Goal: Task Accomplishment & Management: Complete application form

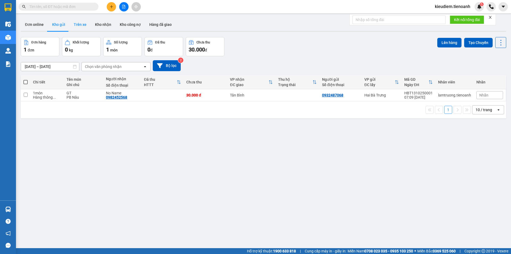
click at [79, 25] on button "Trên xe" at bounding box center [79, 24] width 21 height 13
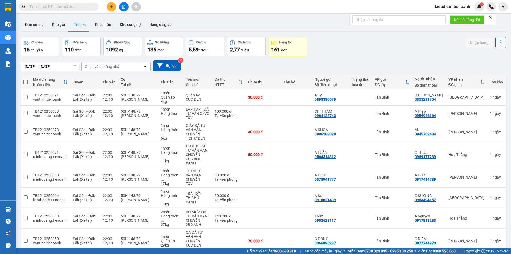
click at [501, 42] on button at bounding box center [500, 42] width 11 height 11
click at [395, 50] on div "Chuyến 16 chuyến Đơn hàng 110 đơn Khối lượng 1092 kg Số lượng 136 món Đã thu 5,…" at bounding box center [264, 46] width 486 height 19
click at [171, 67] on button "Bộ lọc" at bounding box center [167, 65] width 28 height 11
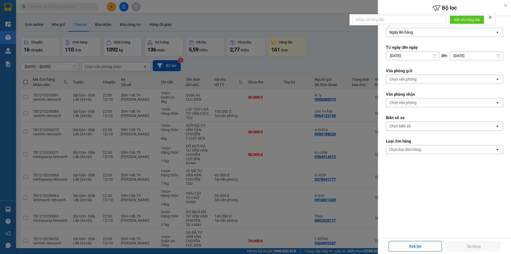
click at [416, 150] on div "Chọn loại đơn hàng" at bounding box center [405, 149] width 32 height 5
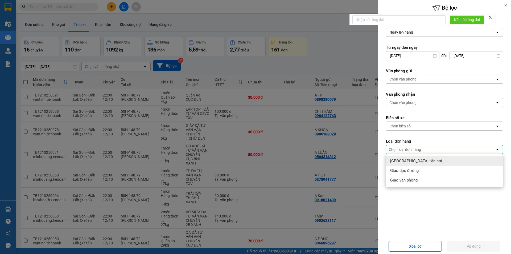
click at [412, 164] on div "[GEOGRAPHIC_DATA] tận nơi" at bounding box center [444, 161] width 117 height 10
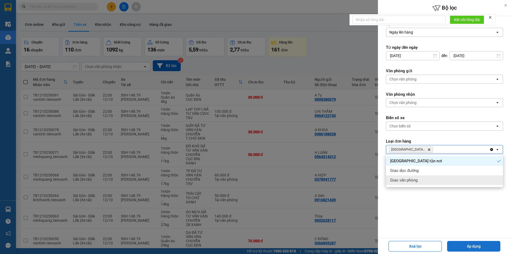
click at [475, 248] on button "Áp dụng" at bounding box center [473, 246] width 53 height 11
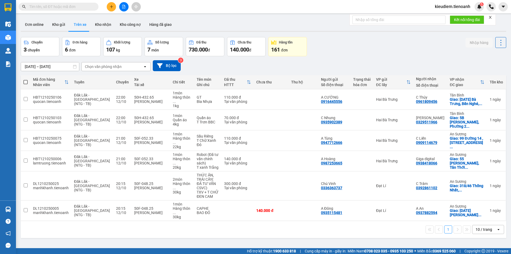
click at [490, 225] on div "10 / trang" at bounding box center [485, 229] width 24 height 9
click at [481, 200] on div "100 / trang" at bounding box center [484, 196] width 32 height 10
click at [101, 69] on div "Chọn văn phòng nhận" at bounding box center [112, 66] width 61 height 9
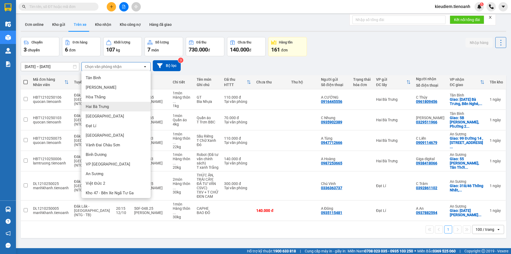
click at [104, 108] on span "Hai Bà Trưng" at bounding box center [97, 106] width 23 height 5
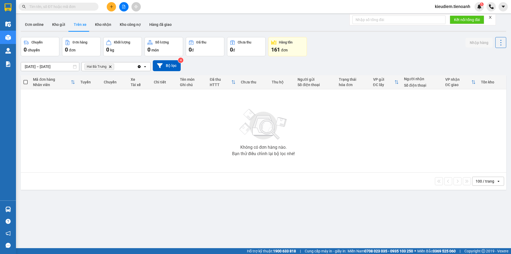
drag, startPoint x: 345, startPoint y: 60, endPoint x: 177, endPoint y: 43, distance: 169.4
click at [344, 60] on div "[DATE] – [DATE] Press the down arrow key to interact with the calendar and sele…" at bounding box center [264, 65] width 486 height 11
click at [100, 24] on button "Kho nhận" at bounding box center [103, 24] width 25 height 13
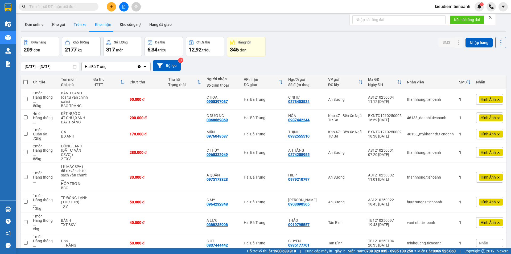
click at [82, 27] on button "Trên xe" at bounding box center [79, 24] width 21 height 13
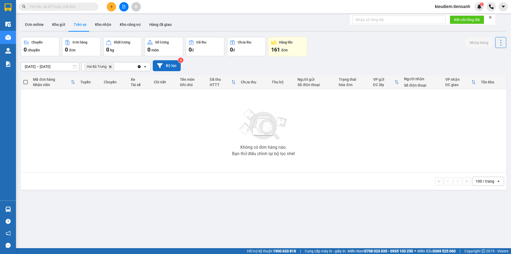
click at [160, 65] on icon at bounding box center [160, 65] width 6 height 5
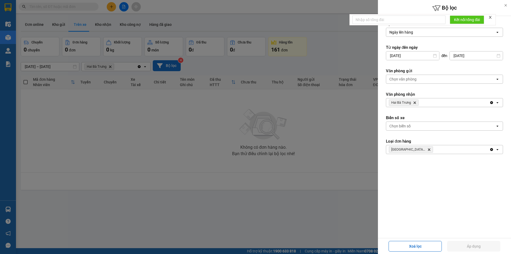
click at [428, 150] on icon "Delete" at bounding box center [429, 149] width 3 height 3
click at [463, 245] on button "Áp dụng" at bounding box center [473, 246] width 53 height 11
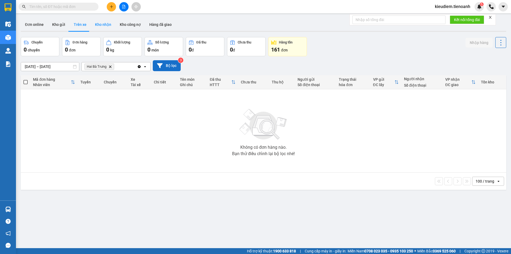
click at [103, 26] on button "Kho nhận" at bounding box center [103, 24] width 25 height 13
type input "[DATE] – [DATE]"
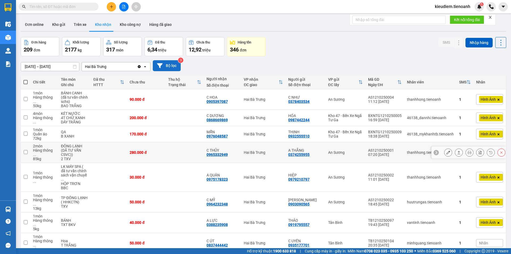
scroll to position [38, 0]
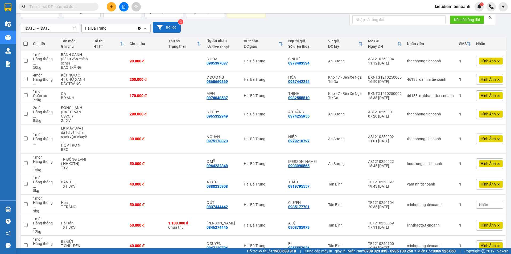
click at [476, 226] on div "100 / trang" at bounding box center [484, 223] width 32 height 10
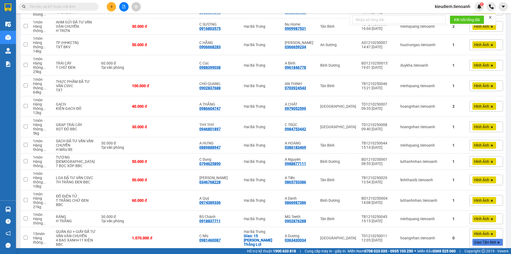
scroll to position [1550, 0]
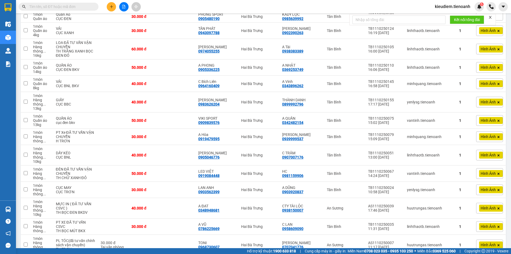
scroll to position [1501, 0]
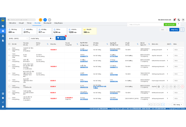
scroll to position [0, 0]
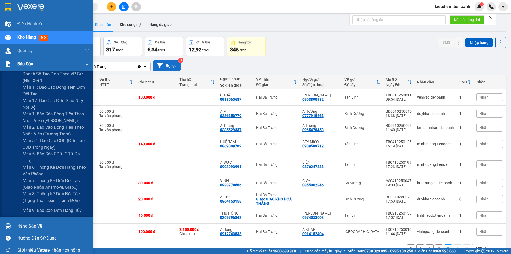
click at [10, 65] on img at bounding box center [8, 64] width 6 height 6
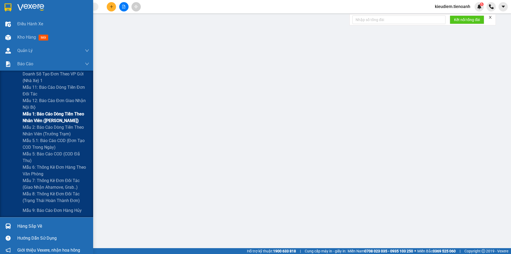
click at [37, 119] on span "Mẫu 1: Báo cáo dòng tiền theo nhân viên ([PERSON_NAME])" at bounding box center [56, 116] width 67 height 13
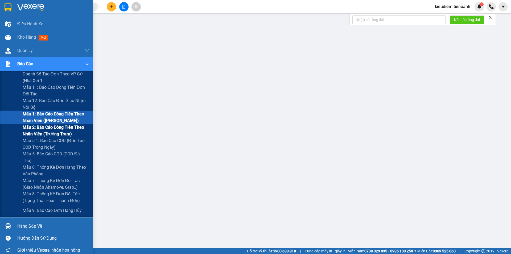
click at [50, 128] on span "Mẫu 2: Báo cáo dòng tiền theo nhân viên (Trưởng Trạm)" at bounding box center [56, 130] width 67 height 13
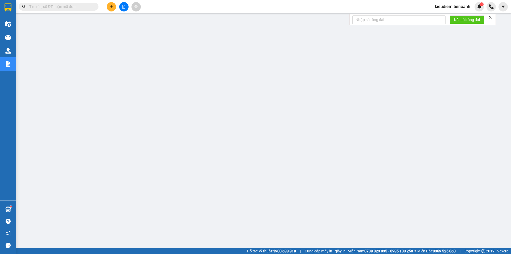
paste input "0373492410"
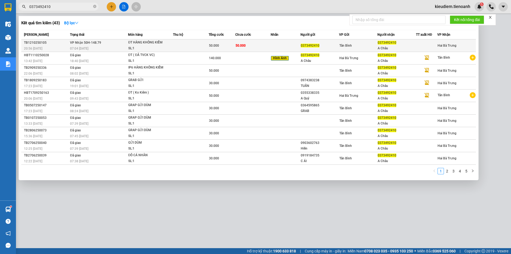
type input "0373492410"
click at [252, 44] on td "50.000" at bounding box center [253, 45] width 36 height 13
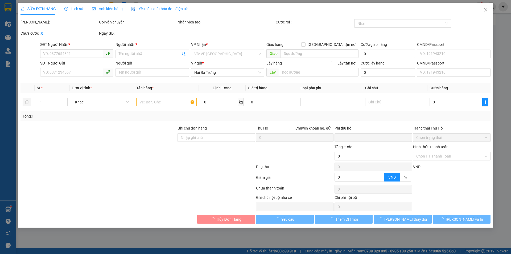
type input "0373492410"
type input "A Châu"
type input "381759737"
type input "0373492410"
type input "0"
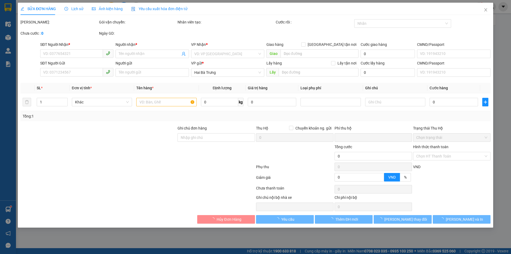
type input "50.000"
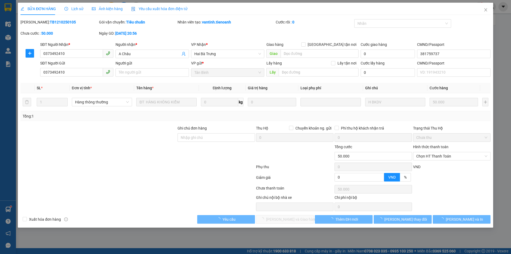
click at [77, 12] on div "Lịch sử" at bounding box center [73, 9] width 19 height 12
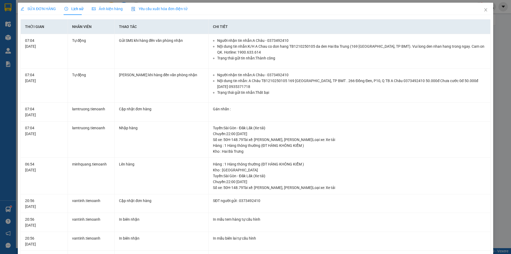
click at [46, 13] on div "SỬA ĐƠN HÀNG" at bounding box center [38, 9] width 35 height 12
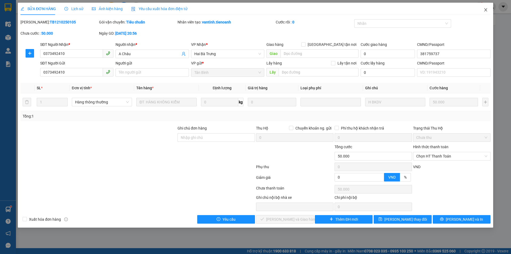
drag, startPoint x: 487, startPoint y: 13, endPoint x: 480, endPoint y: 13, distance: 6.7
click at [486, 13] on span "Close" at bounding box center [485, 10] width 15 height 15
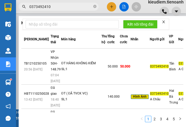
click at [46, 8] on input "0373492410" at bounding box center [60, 7] width 63 height 6
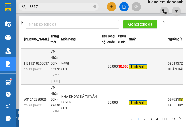
type input "8357"
click at [144, 52] on td "Hình Ảnh" at bounding box center [148, 66] width 39 height 36
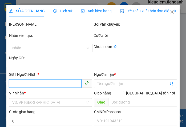
type input "0979218357"
type input "LAB RUBY"
type input "0901937271"
type input "HOÀN HẢO"
type input "0"
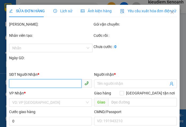
type input "30.000"
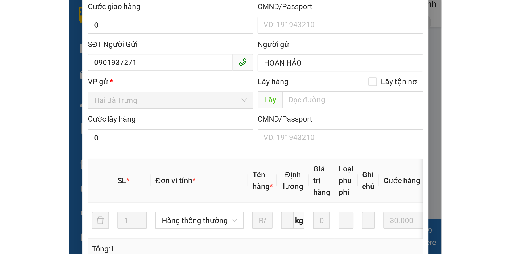
scroll to position [106, 0]
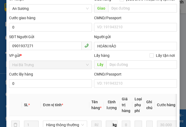
click at [181, 103] on div "SỬA ĐƠN HÀNG Lịch sử Ảnh kiện hàng Yêu cầu xuất hóa đơn điện tử Total Paid Fee …" at bounding box center [93, 63] width 186 height 127
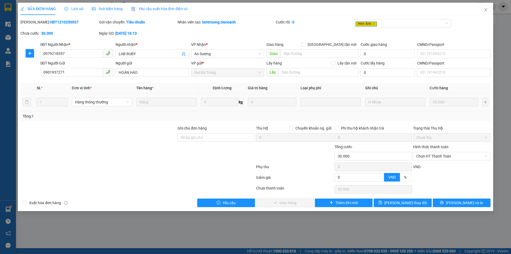
scroll to position [0, 0]
click at [458, 205] on span "[PERSON_NAME] và In" at bounding box center [464, 203] width 37 height 6
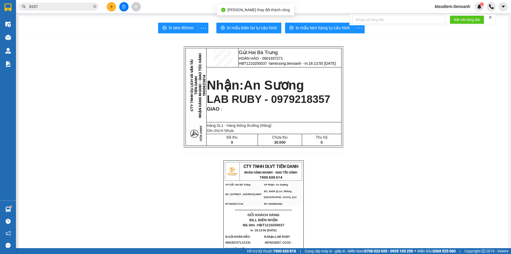
drag, startPoint x: 388, startPoint y: 66, endPoint x: 354, endPoint y: 76, distance: 35.8
click at [282, 104] on span "LAB RUBY - 0979218357" at bounding box center [269, 99] width 124 height 12
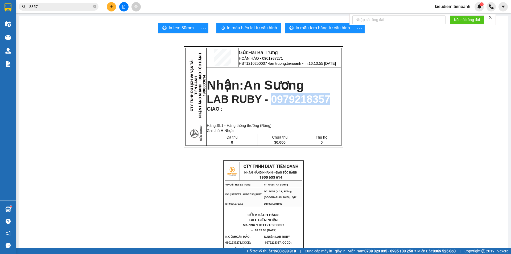
click at [282, 104] on span "LAB RUBY - 0979218357" at bounding box center [269, 99] width 124 height 12
click at [267, 58] on span "HOÀN HẢO - 0901937271" at bounding box center [261, 58] width 44 height 4
click at [263, 52] on span "Hai Bà Trưng" at bounding box center [263, 53] width 30 height 6
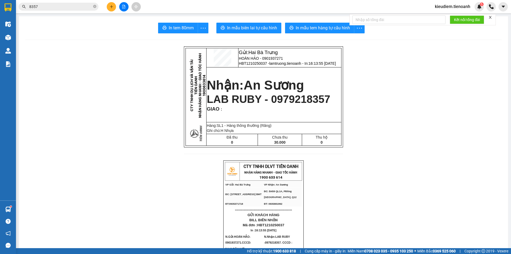
click at [263, 52] on span "Hai Bà Trưng" at bounding box center [263, 53] width 30 height 6
click at [247, 101] on span "LAB RUBY - 0979218357" at bounding box center [269, 99] width 124 height 12
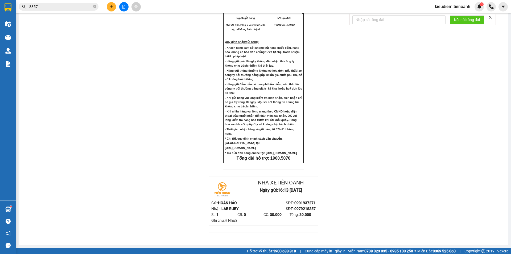
scroll to position [365, 0]
click at [95, 8] on icon "close-circle" at bounding box center [94, 6] width 3 height 3
click at [64, 10] on span at bounding box center [59, 7] width 80 height 8
click at [65, 6] on input "text" at bounding box center [60, 7] width 63 height 6
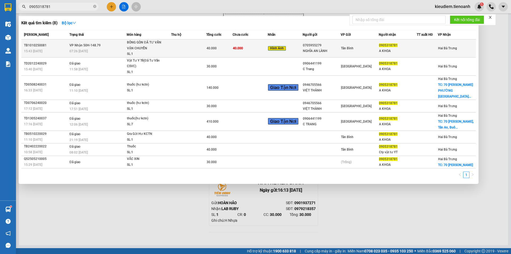
type input "0905318781"
click at [171, 47] on td at bounding box center [188, 48] width 35 height 18
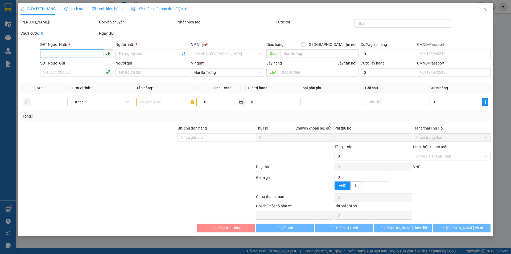
type input "0905318781"
type input "A KHOA"
type input "0705955279"
type input "NGHĨA AN LÀNH"
type input "0"
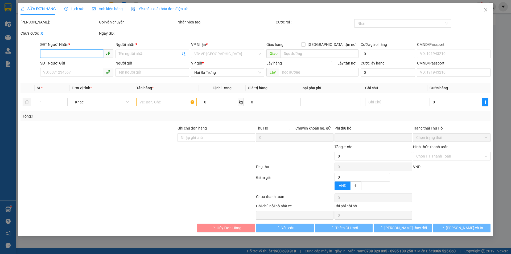
type input "40.000"
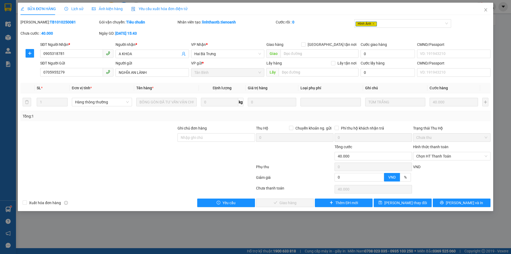
click at [170, 38] on div "Ngày GD: [DATE] 15:43" at bounding box center [138, 35] width 79 height 11
click at [100, 12] on div "Ảnh kiện hàng" at bounding box center [107, 9] width 31 height 12
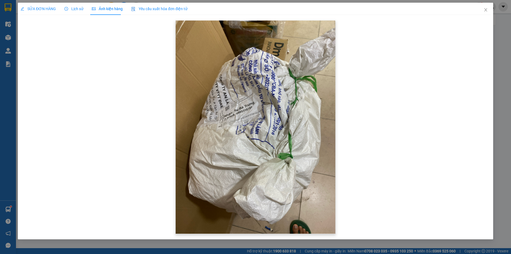
click at [291, 110] on img at bounding box center [256, 127] width 160 height 213
click at [82, 11] on span "Lịch sử" at bounding box center [73, 9] width 19 height 4
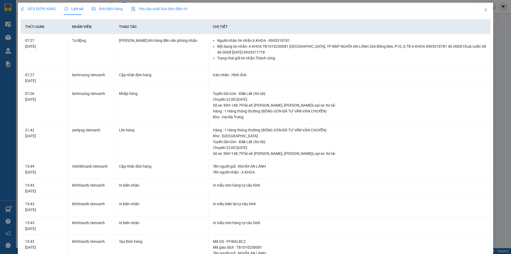
click at [41, 13] on div "SỬA ĐƠN HÀNG" at bounding box center [38, 9] width 35 height 12
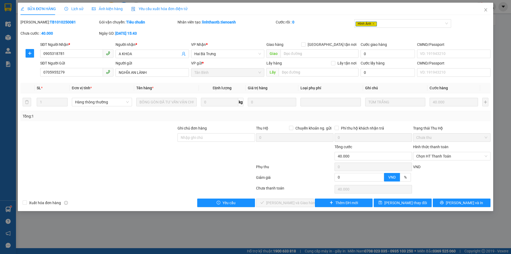
click at [464, 121] on div "Tổng: 1" at bounding box center [256, 116] width 470 height 10
click at [108, 5] on div "Ảnh kiện hàng" at bounding box center [107, 9] width 31 height 12
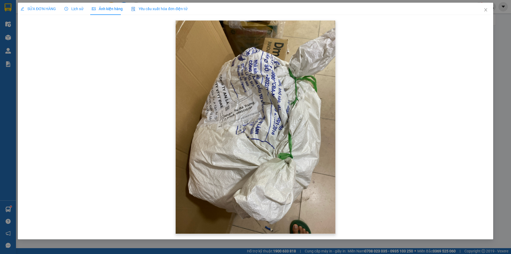
click at [242, 110] on img at bounding box center [256, 127] width 160 height 213
click at [487, 10] on icon "close" at bounding box center [486, 10] width 4 height 4
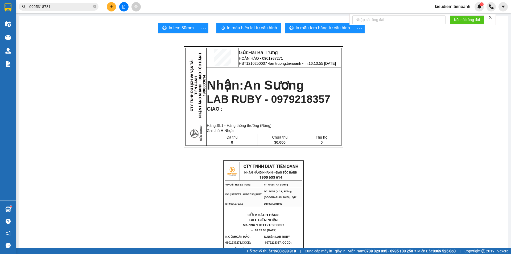
click at [226, 68] on tbody "Gửi: Hai Bà Trưng HOÀN HẢO - 0901937271 HBT1210250037 - lamtruong.tienoanh - In…" at bounding box center [264, 96] width 156 height 97
click at [226, 68] on td "Nhận: An Sương LAB RUBY - 0979218357 GIAO :" at bounding box center [273, 94] width 135 height 55
click at [229, 67] on td at bounding box center [222, 57] width 32 height 19
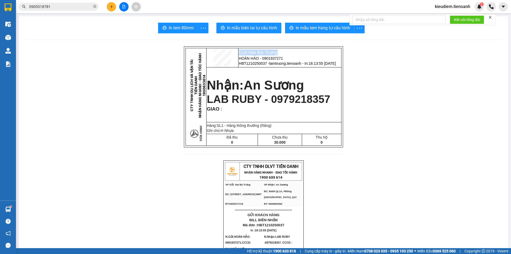
click at [229, 67] on td at bounding box center [222, 57] width 32 height 19
drag, startPoint x: 229, startPoint y: 67, endPoint x: 259, endPoint y: 73, distance: 31.0
click at [237, 70] on tbody "Gửi: Hai Bà Trưng HOÀN HẢO - 0901937271 HBT1210250037 - lamtruong.tienoanh - In…" at bounding box center [264, 96] width 156 height 97
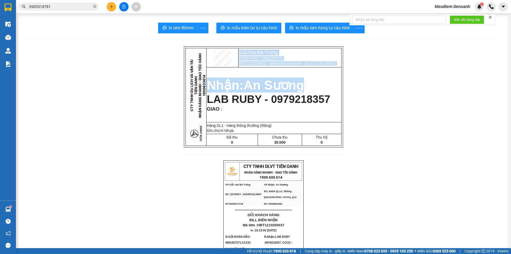
click at [268, 68] on td "Nhận: An Sương LAB RUBY - 0979218357 GIAO :" at bounding box center [273, 94] width 135 height 55
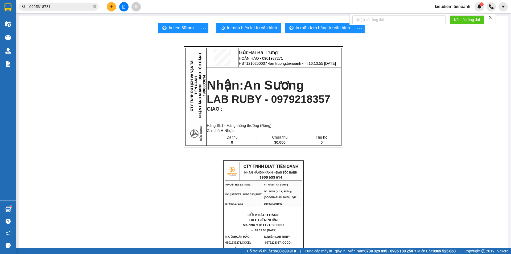
click at [256, 60] on p "HOÀN HẢO - 0901937271" at bounding box center [290, 58] width 102 height 4
drag, startPoint x: 236, startPoint y: 51, endPoint x: 343, endPoint y: 65, distance: 108.2
click at [342, 65] on td "Gửi: Hai Bà Trưng HOÀN HẢO - 0901937271 HBT1210250037 - lamtruong.tienoanh - In…" at bounding box center [290, 57] width 103 height 19
click at [336, 65] on span "16:13:55 [DATE]" at bounding box center [322, 63] width 27 height 4
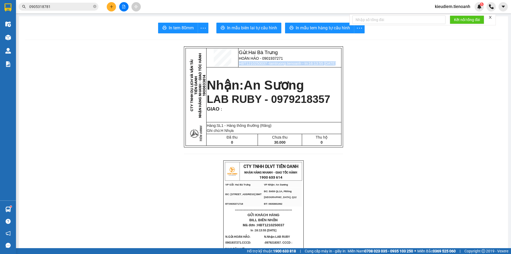
click at [336, 65] on span "16:13:55 [DATE]" at bounding box center [322, 63] width 27 height 4
drag, startPoint x: 343, startPoint y: 64, endPoint x: 248, endPoint y: 52, distance: 96.4
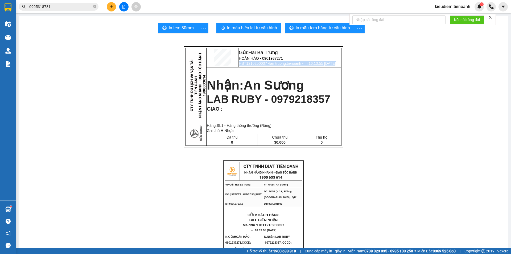
click at [248, 52] on td "Gửi: Hai Bà Trưng HOÀN HẢO - 0901937271 HBT1210250037 - lamtruong.tienoanh - In…" at bounding box center [290, 57] width 103 height 19
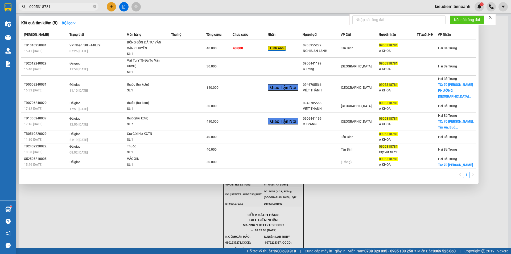
click at [63, 7] on input "0905318781" at bounding box center [60, 7] width 63 height 6
